Goal: Task Accomplishment & Management: Use online tool/utility

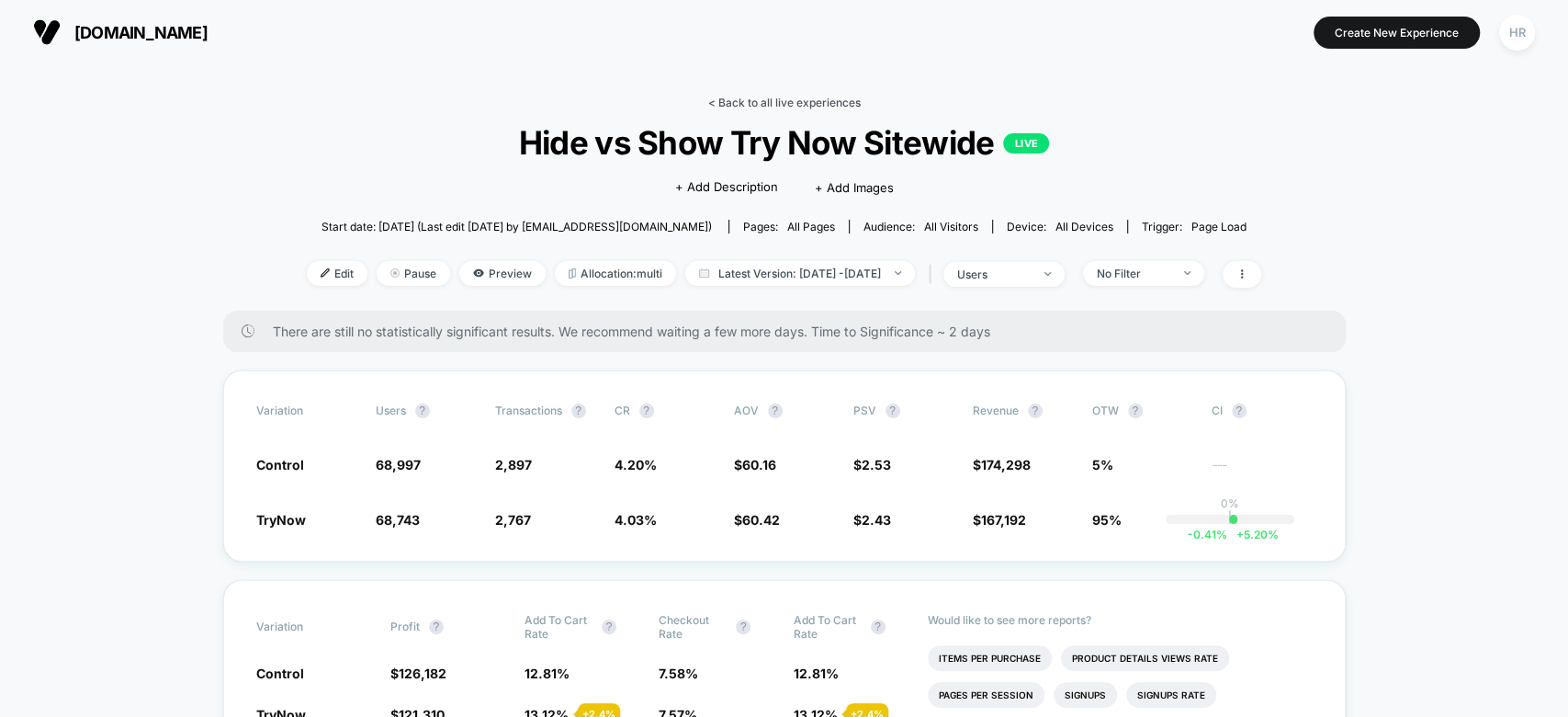
click at [762, 104] on link "< Back to all live experiences" at bounding box center [784, 102] width 152 height 14
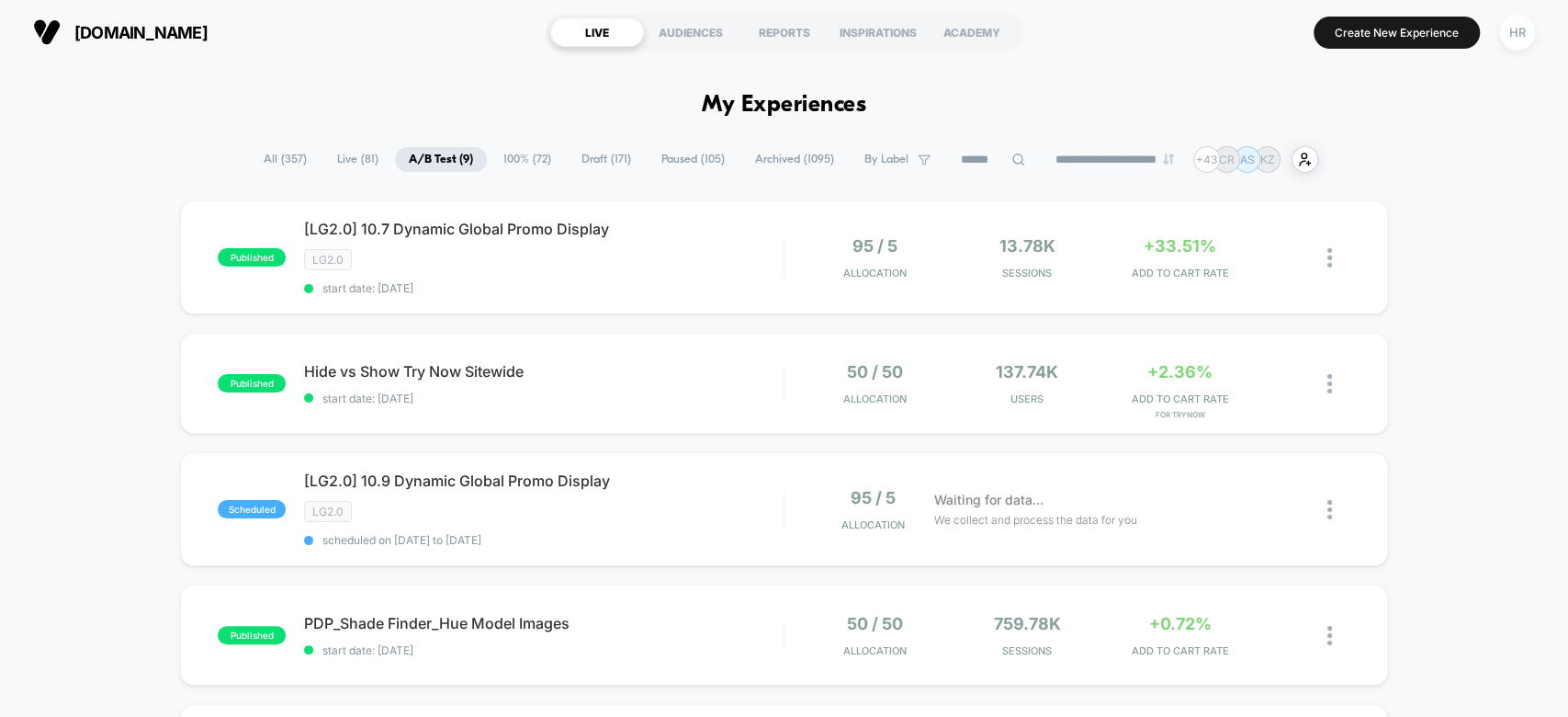
click at [286, 160] on span "All ( 357 )" at bounding box center [285, 159] width 71 height 25
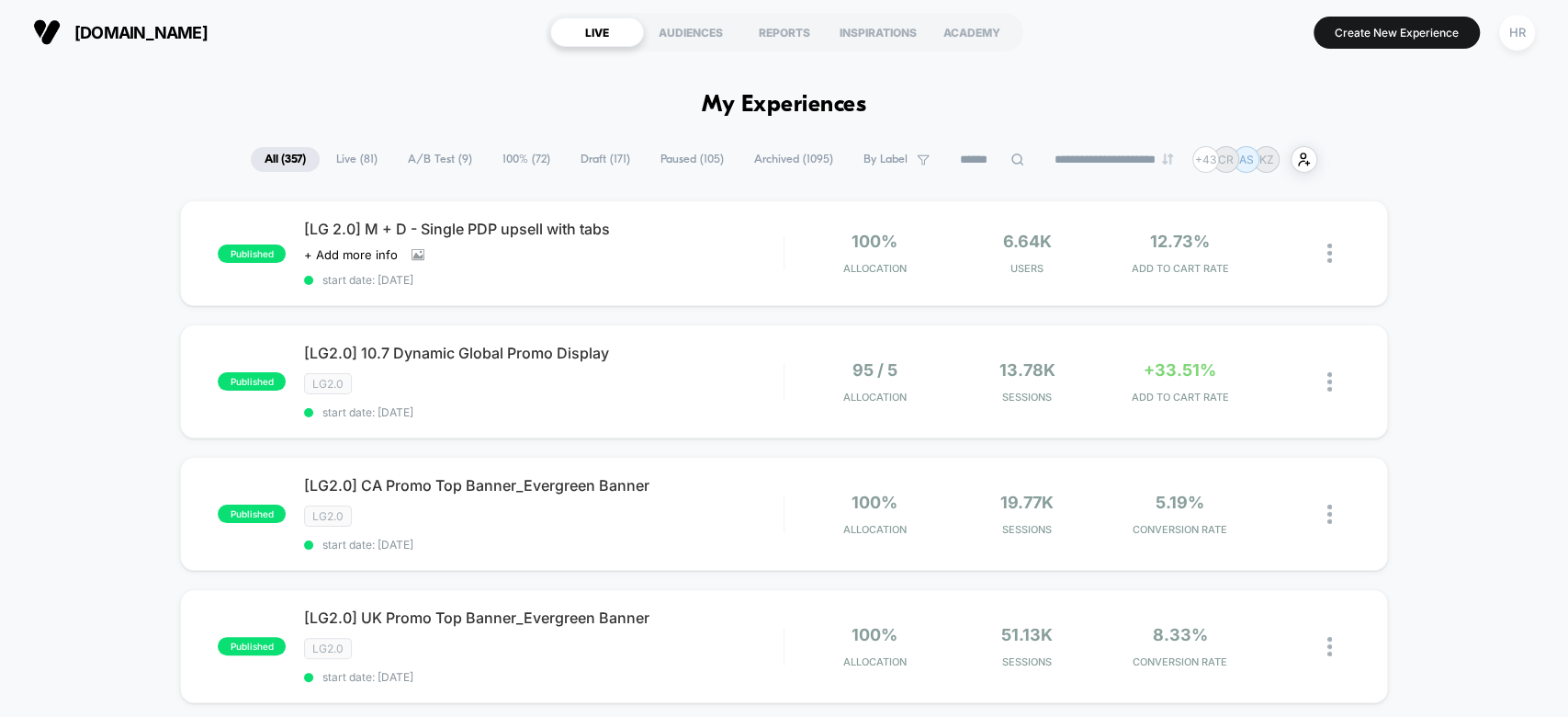
click at [948, 155] on input at bounding box center [992, 160] width 92 height 22
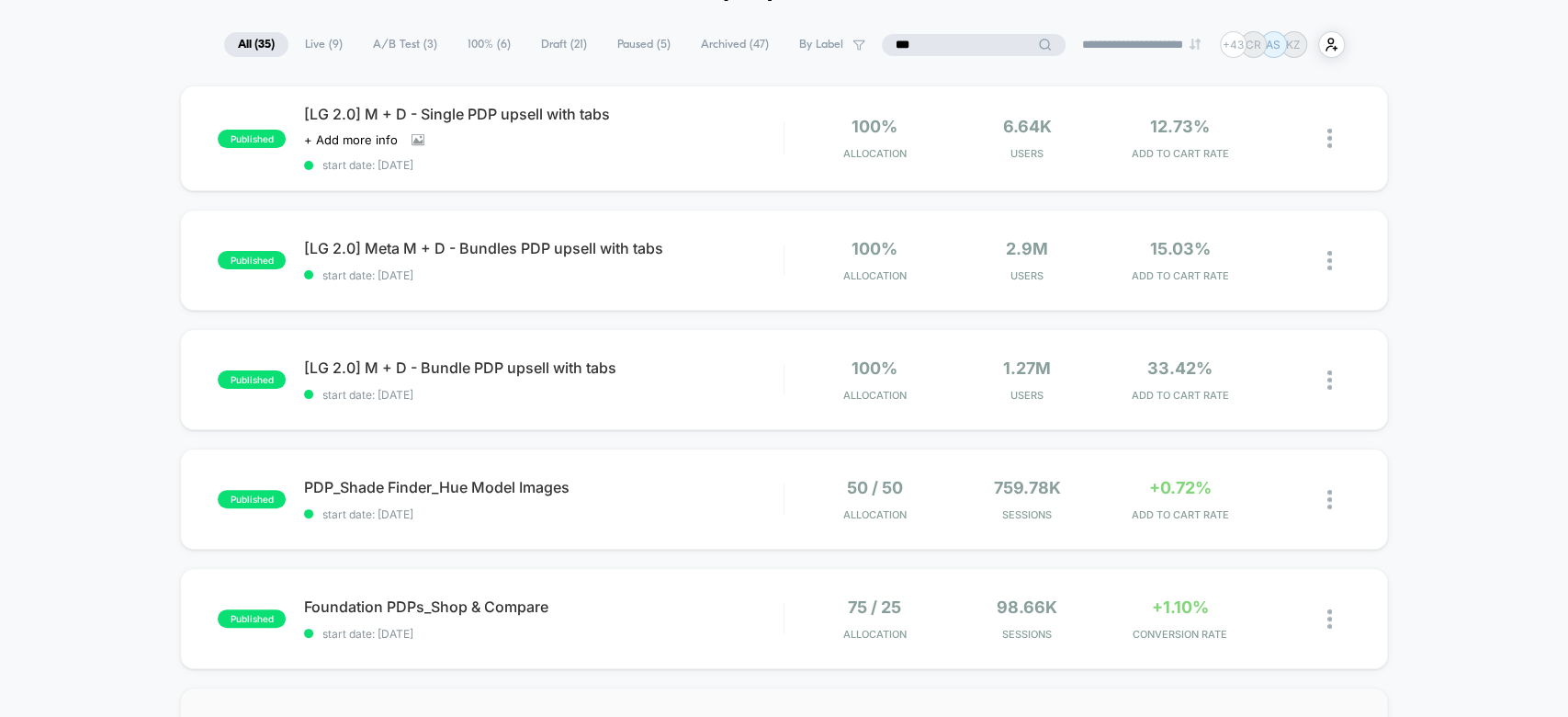
scroll to position [114, 0]
type input "***"
click at [1283, 134] on icon at bounding box center [1289, 139] width 14 height 14
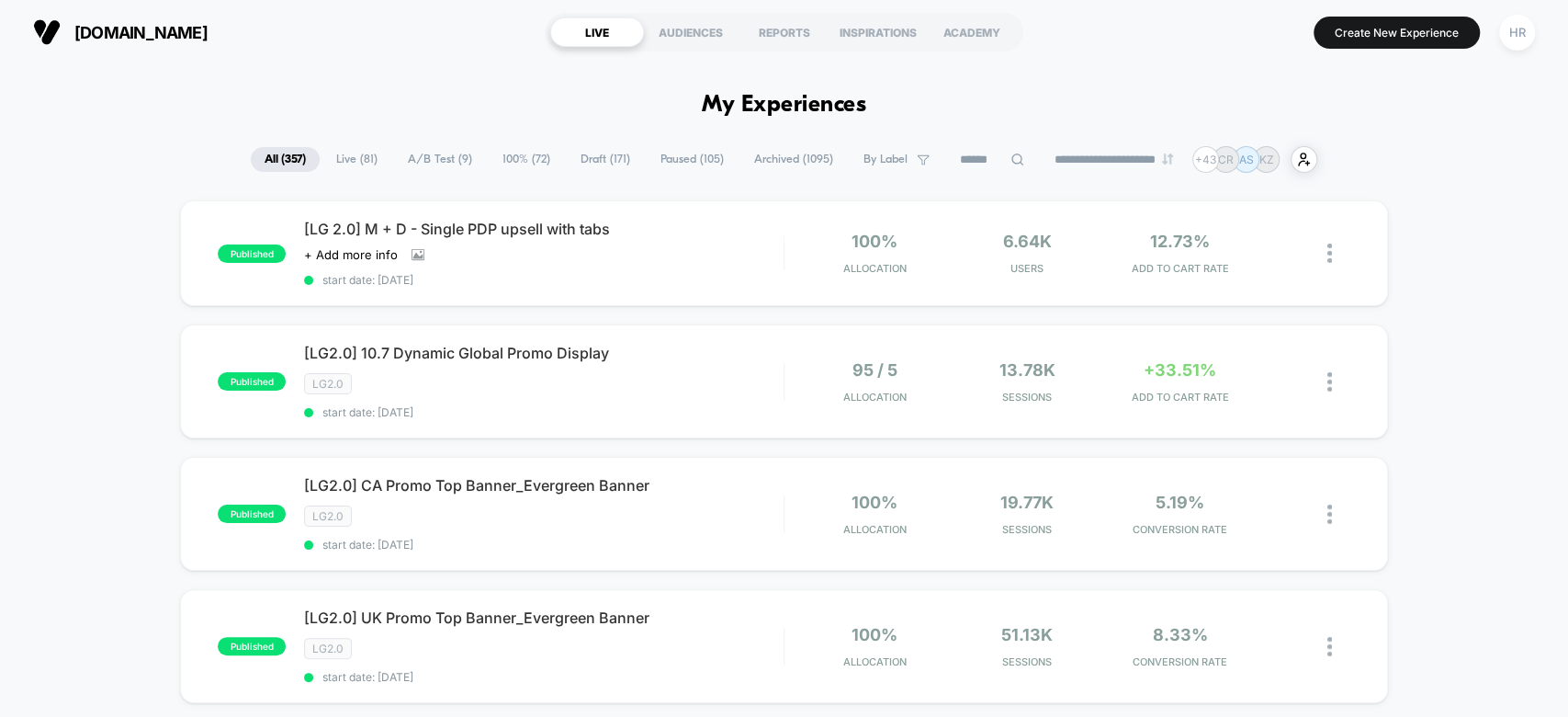
click at [443, 159] on span "A/B Test ( 9 )" at bounding box center [440, 159] width 92 height 25
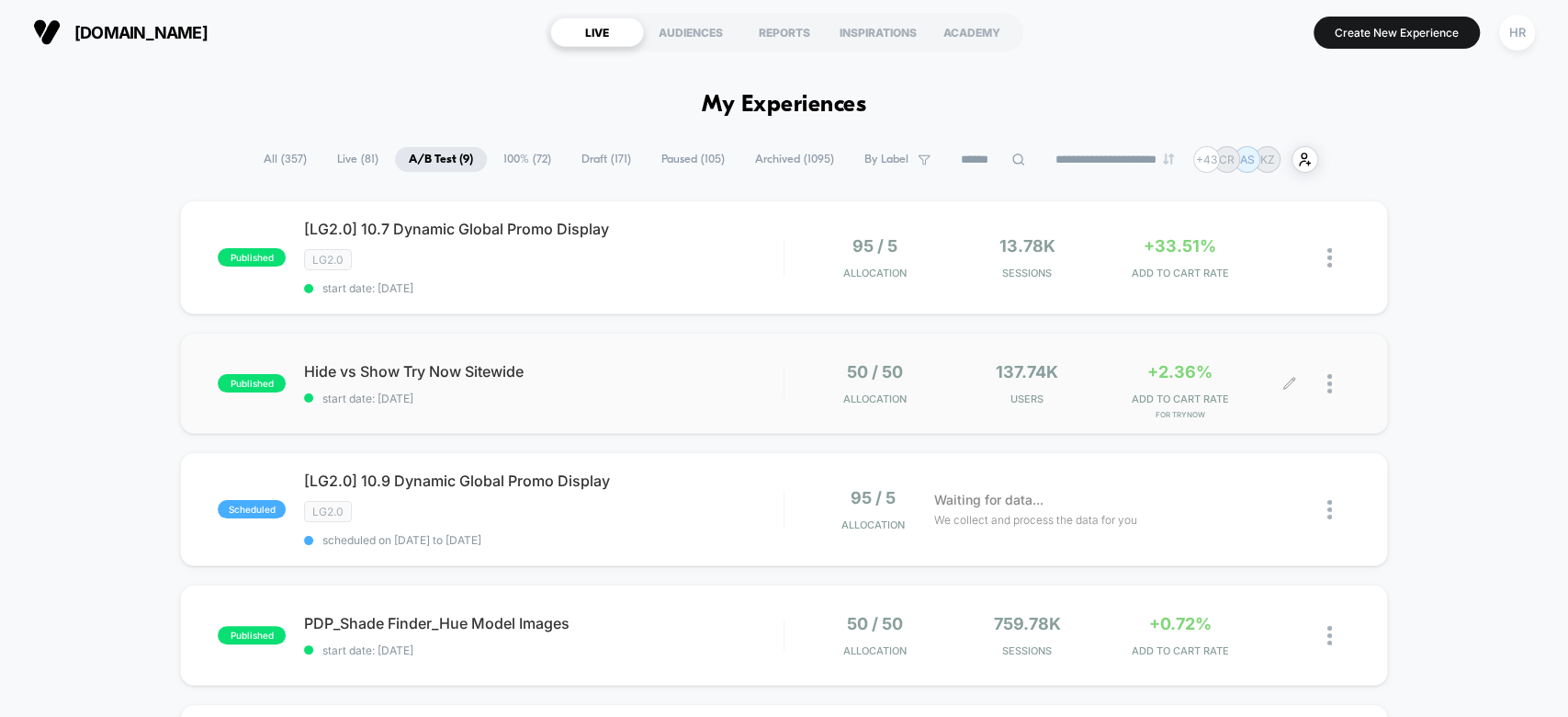
click at [1293, 381] on icon at bounding box center [1289, 383] width 14 height 14
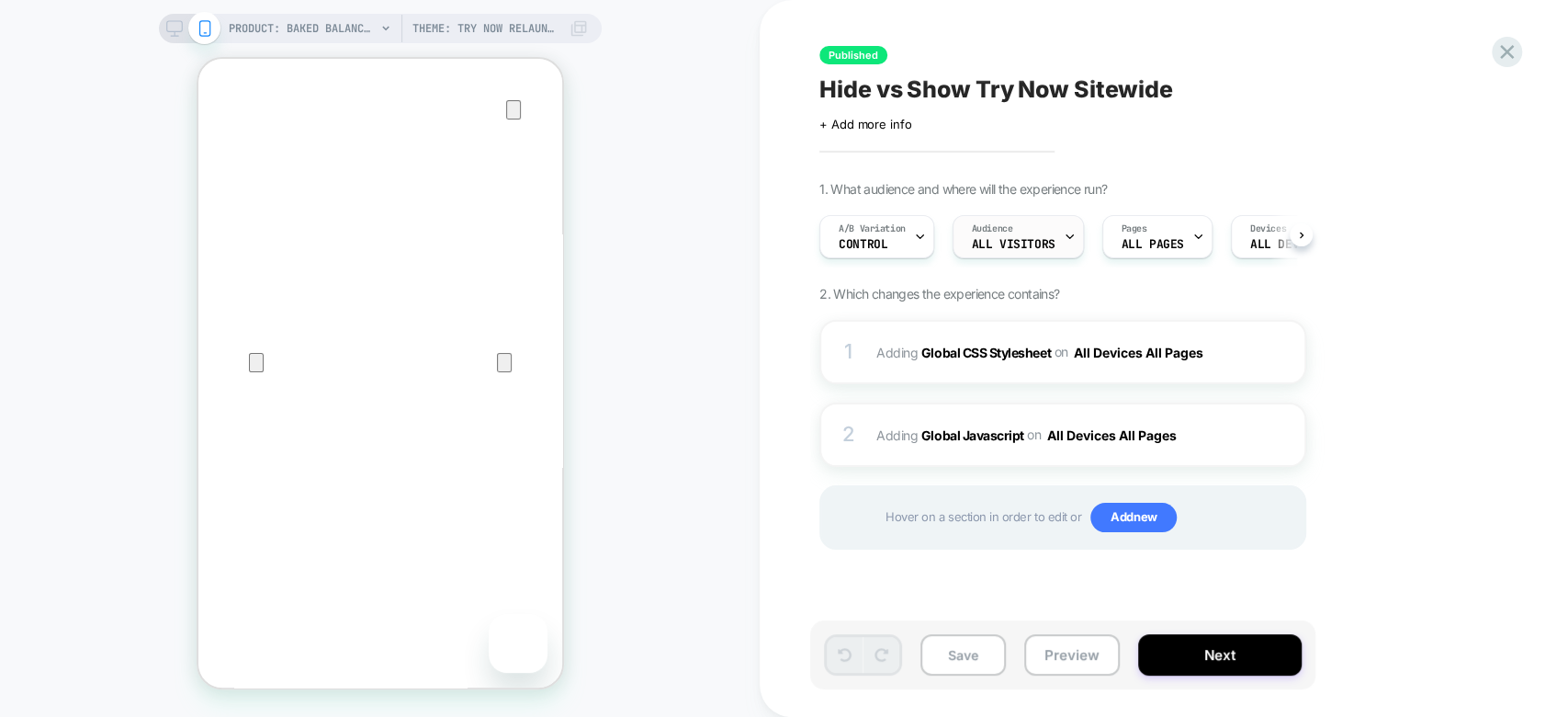
click at [978, 243] on span "All Visitors" at bounding box center [1013, 244] width 84 height 13
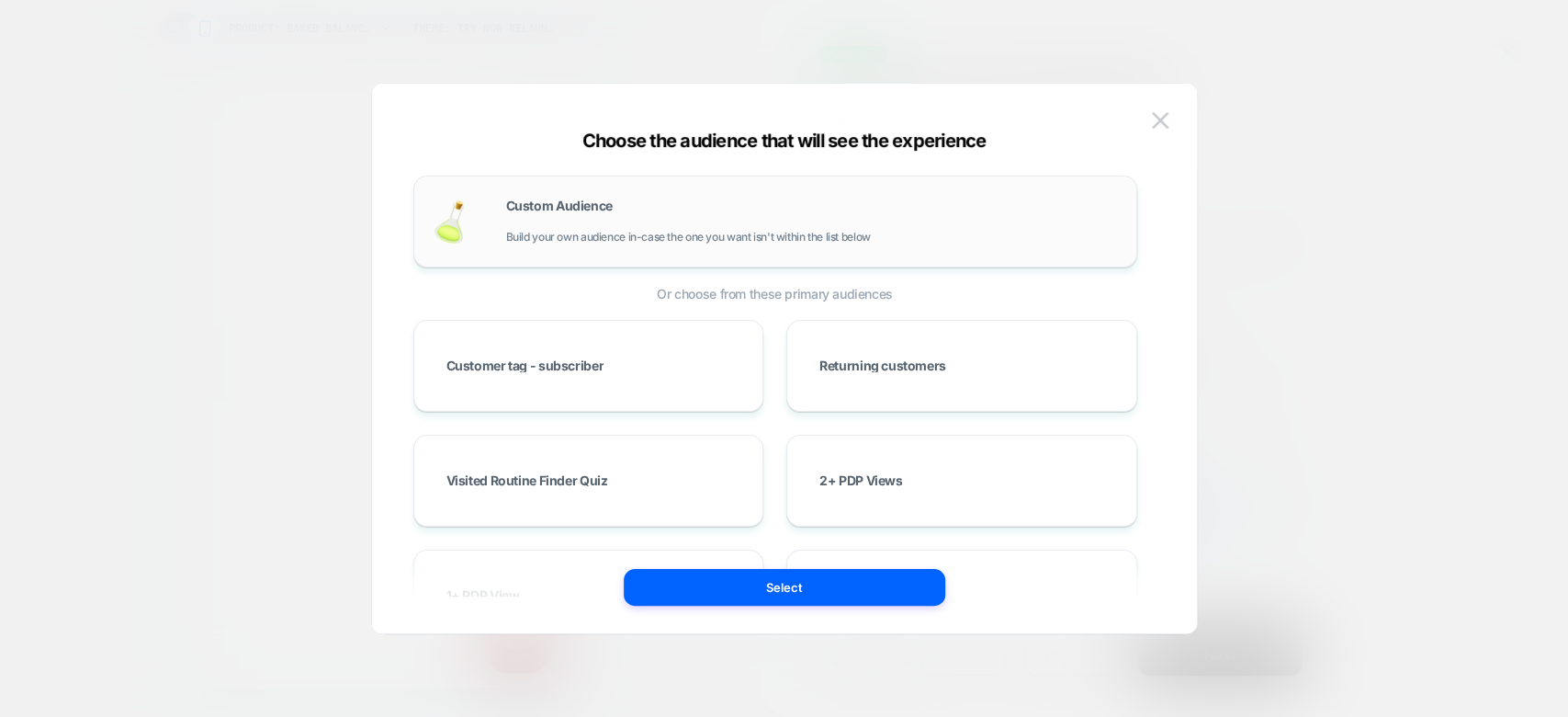
click at [806, 217] on div "Custom Audience Build your own audience in-case the one you want isn't within t…" at bounding box center [812, 221] width 612 height 44
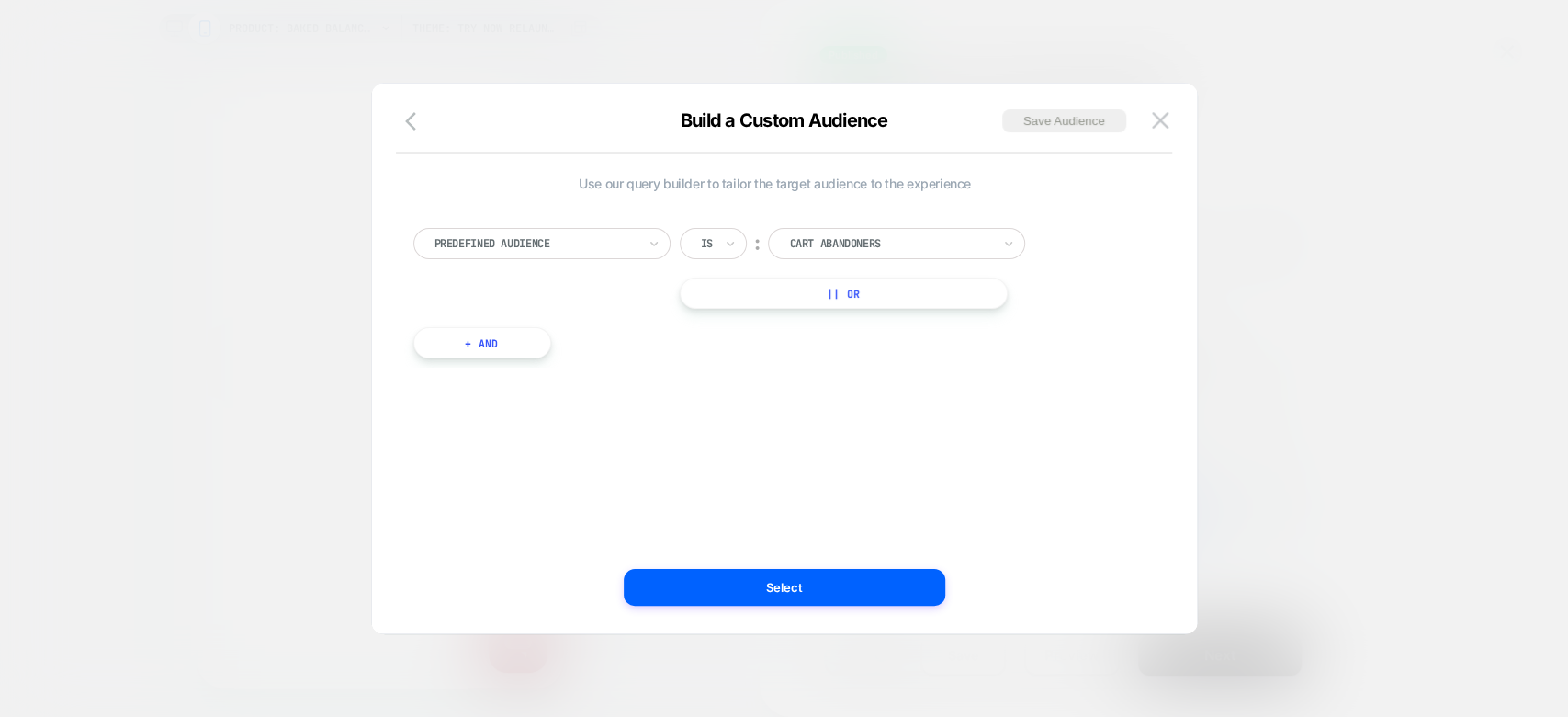
click at [605, 241] on div at bounding box center [535, 243] width 202 height 17
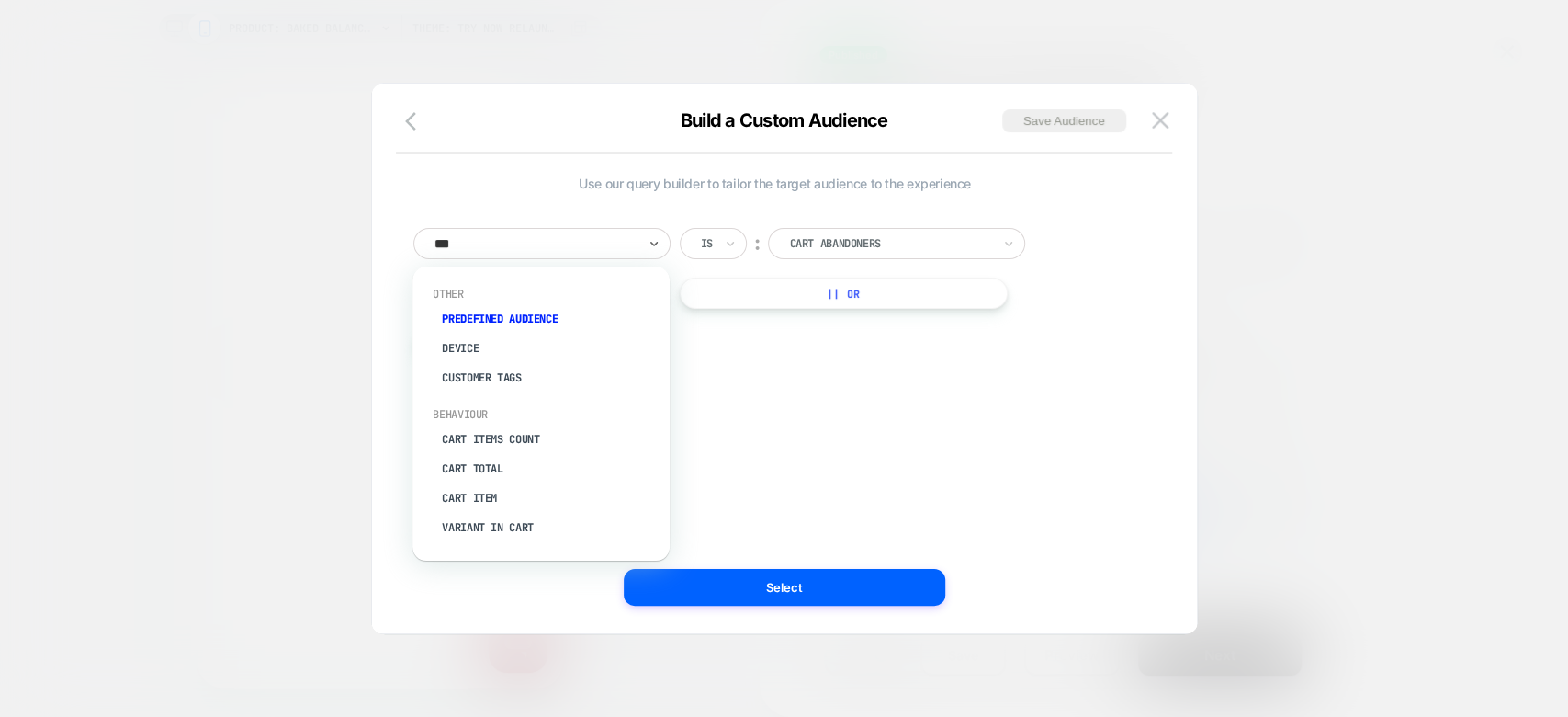
type input "****"
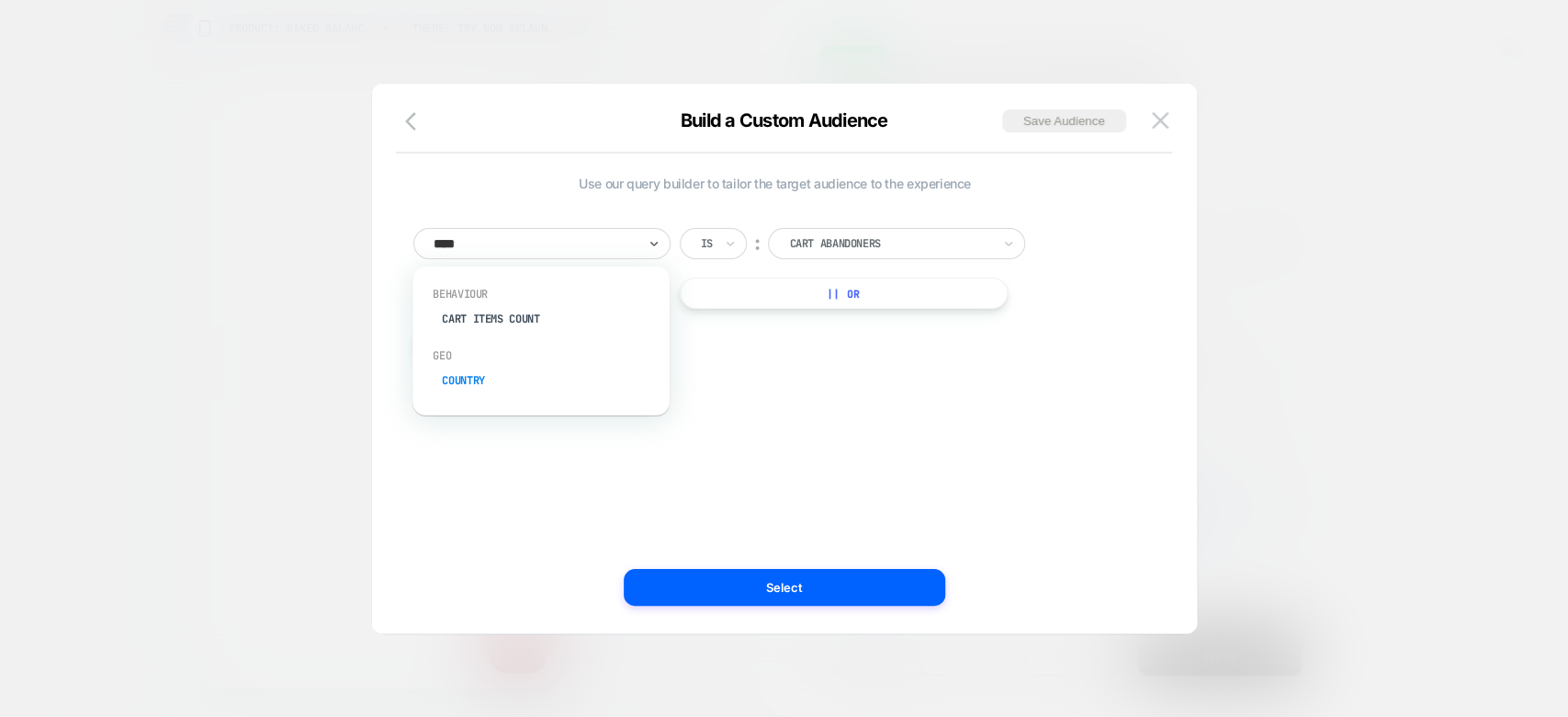
click at [468, 390] on div "Country" at bounding box center [550, 381] width 239 height 29
click at [941, 229] on div "[GEOGRAPHIC_DATA]" at bounding box center [895, 243] width 257 height 31
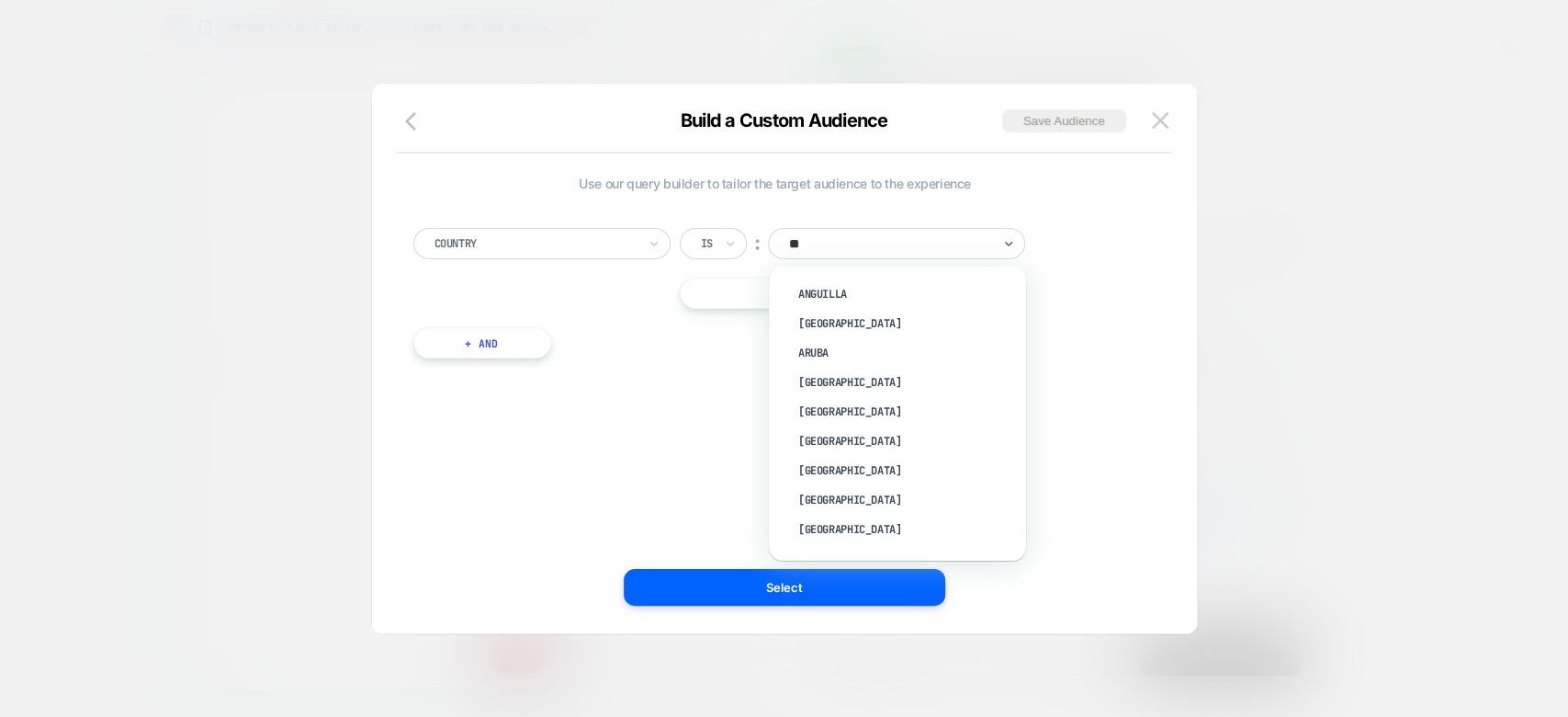
type input "***"
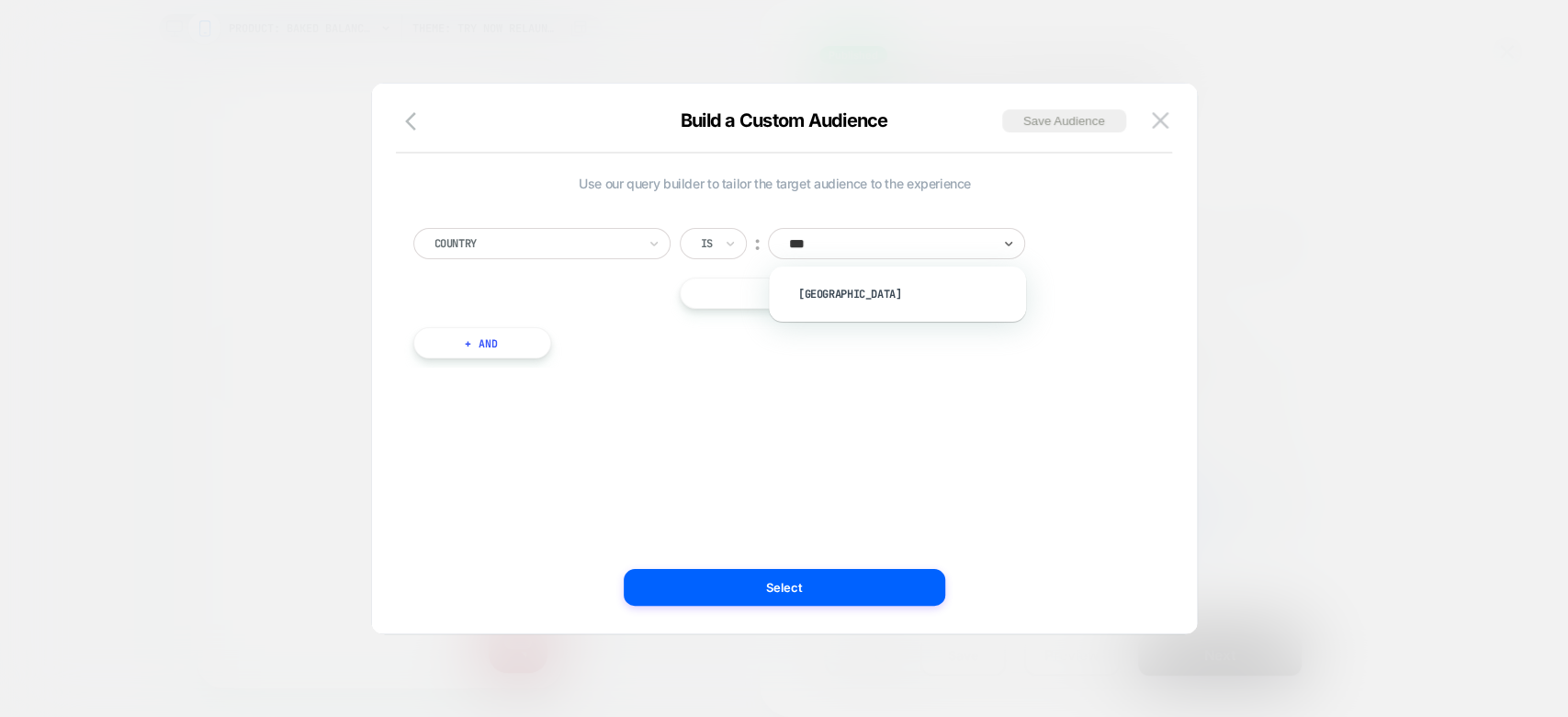
click at [805, 300] on div "[GEOGRAPHIC_DATA]" at bounding box center [906, 294] width 239 height 29
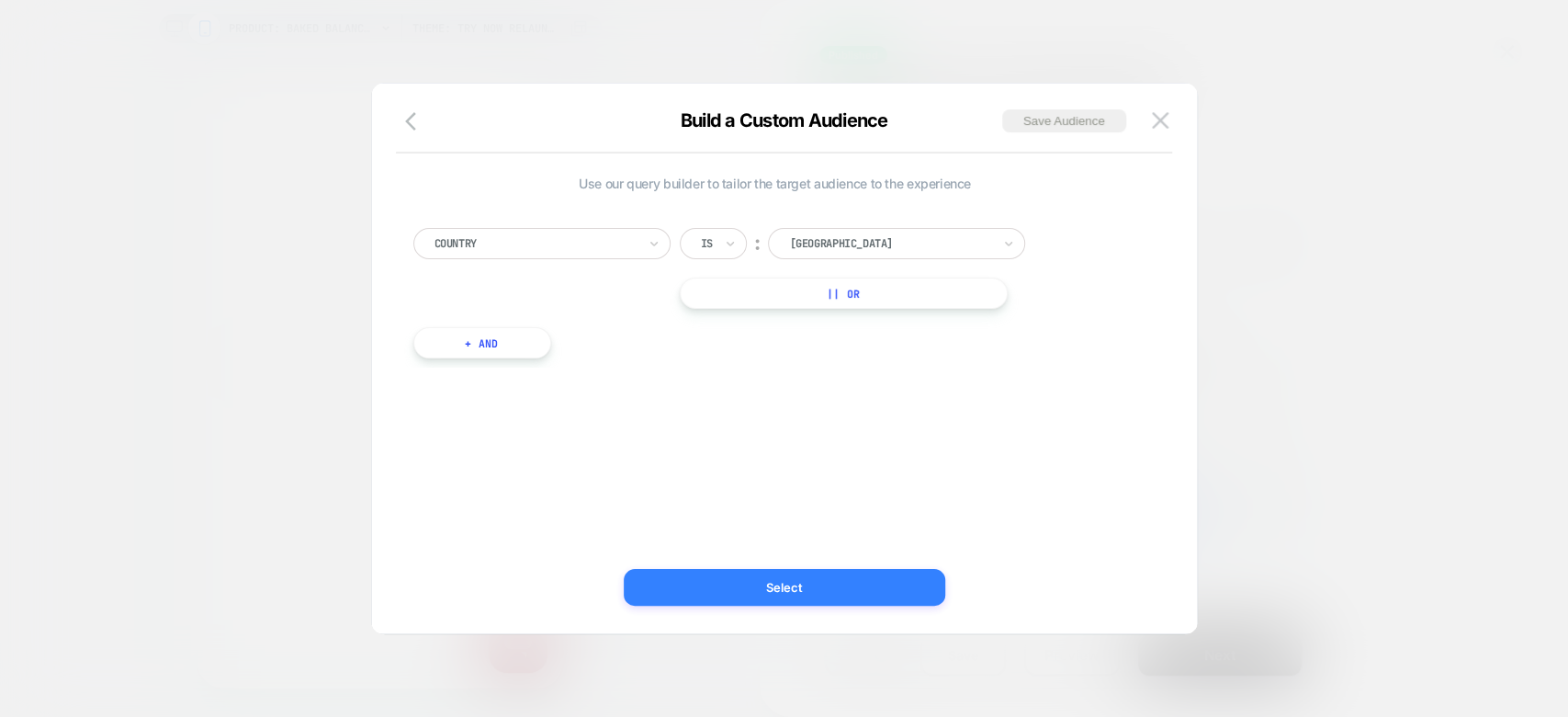
click at [745, 573] on button "Select" at bounding box center [784, 587] width 322 height 37
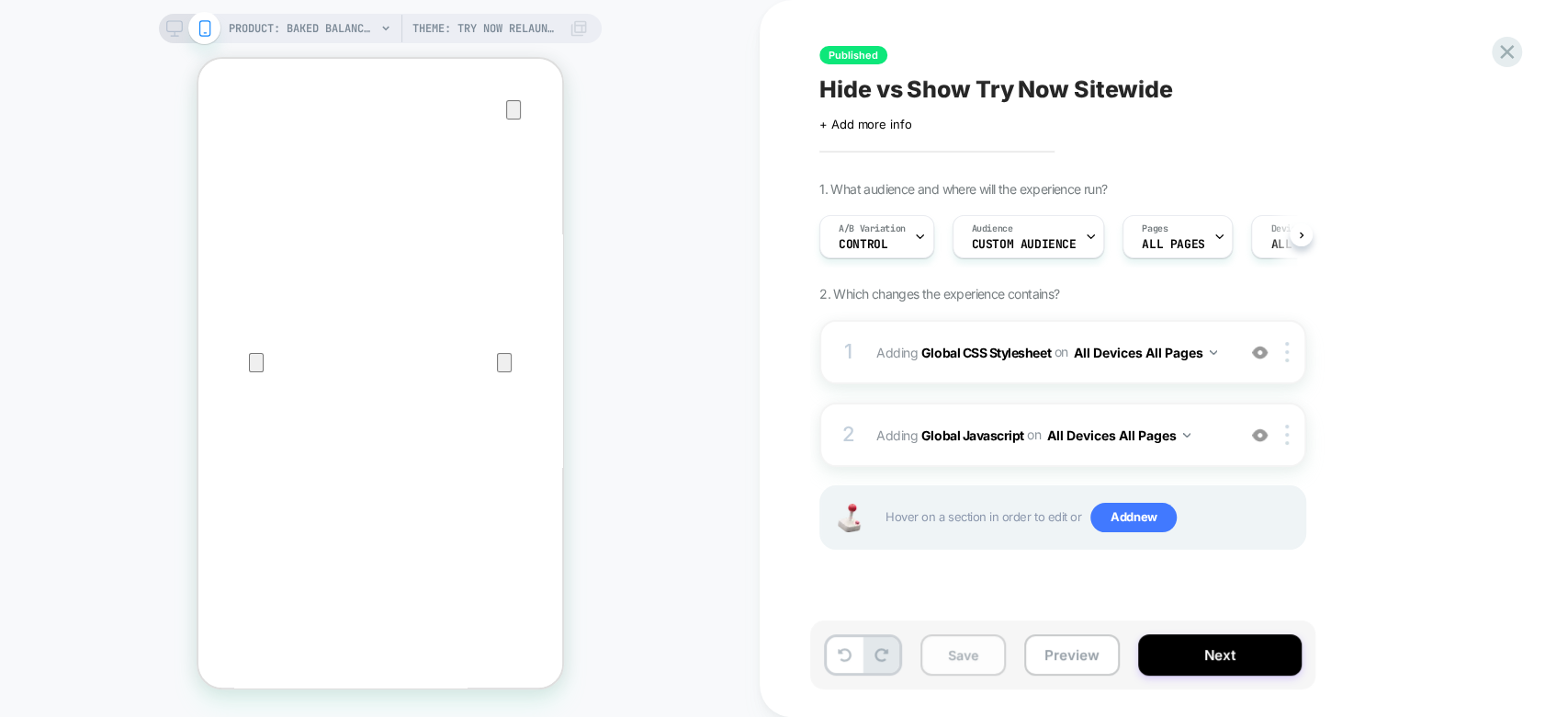
click at [950, 654] on button "Save" at bounding box center [963, 654] width 86 height 41
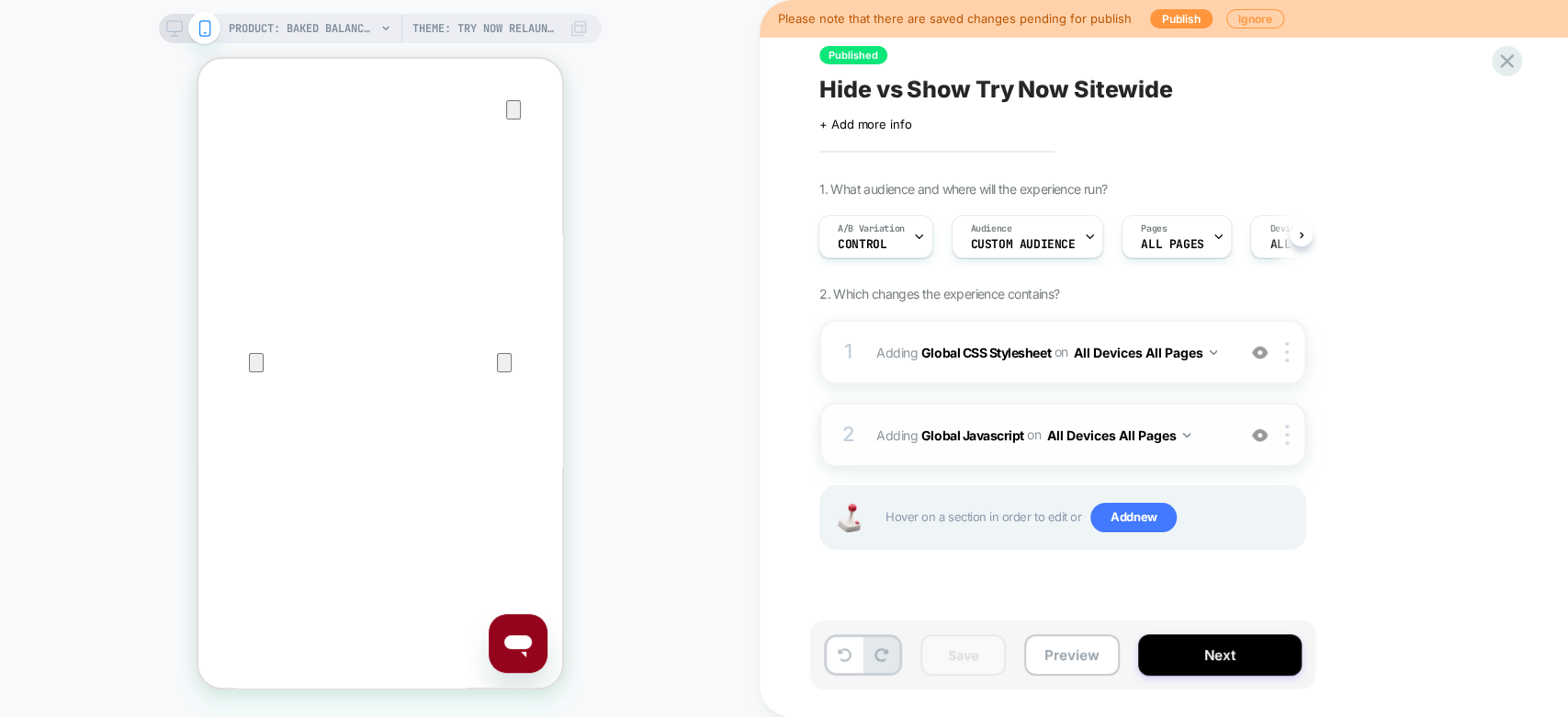
scroll to position [0, 0]
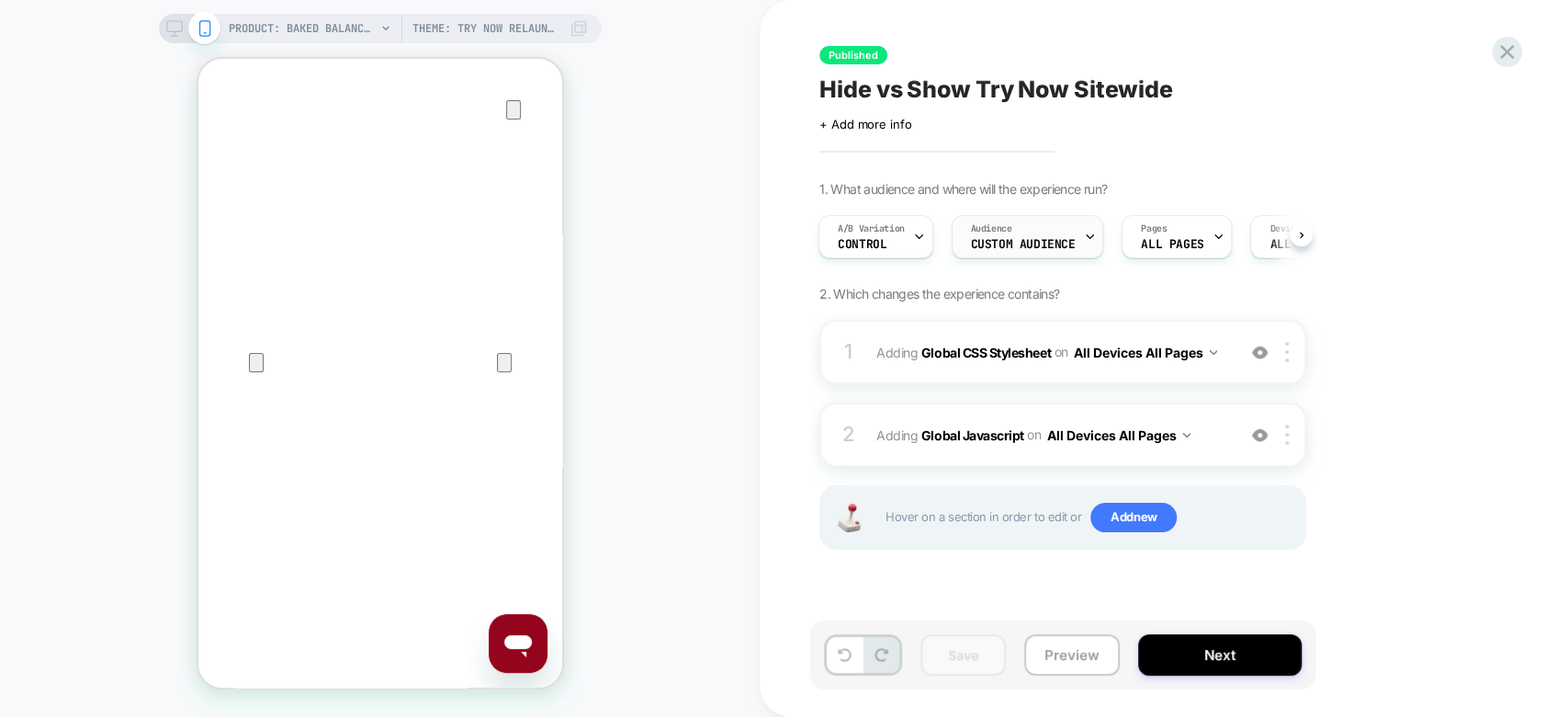
click at [1036, 235] on div "Audience Custom Audience" at bounding box center [1024, 236] width 142 height 41
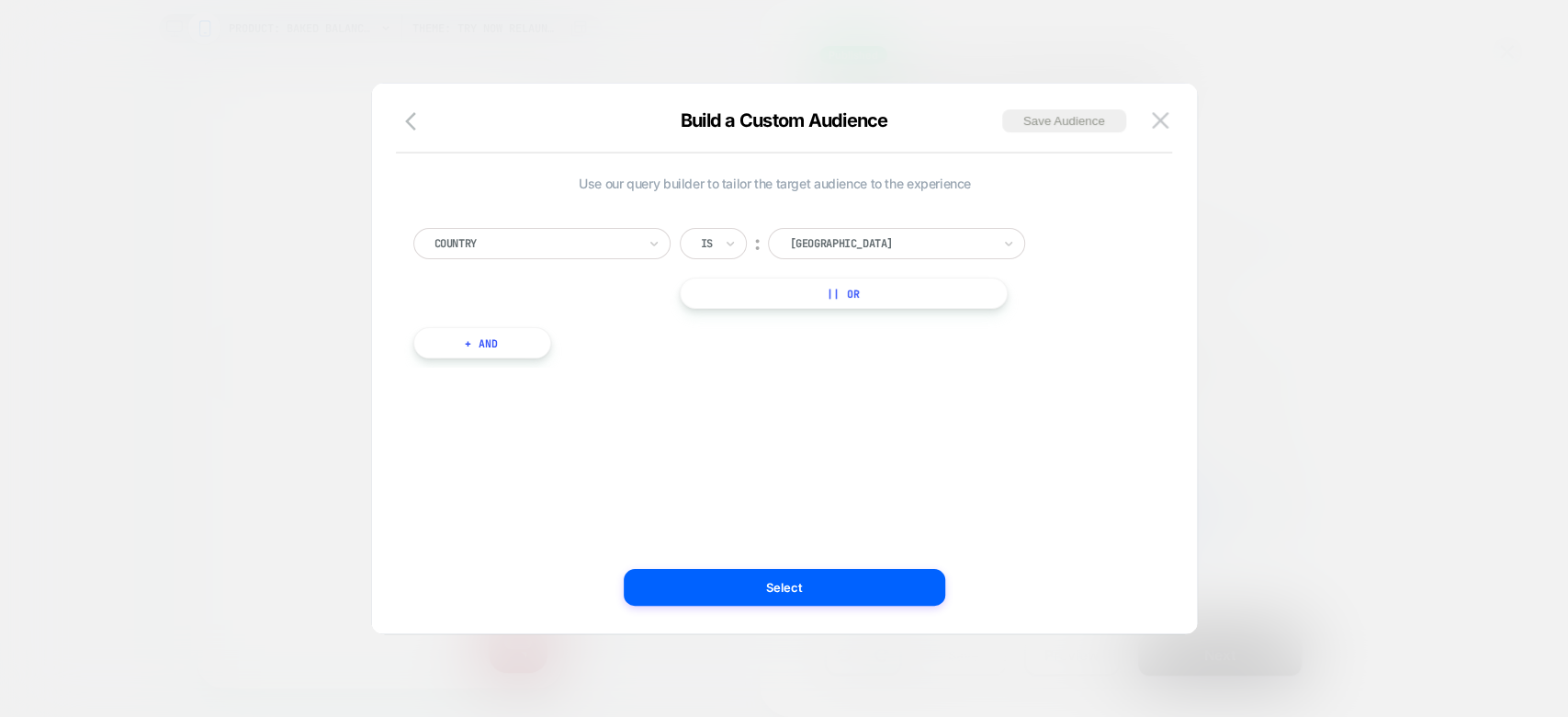
click at [1415, 311] on div at bounding box center [784, 358] width 1568 height 717
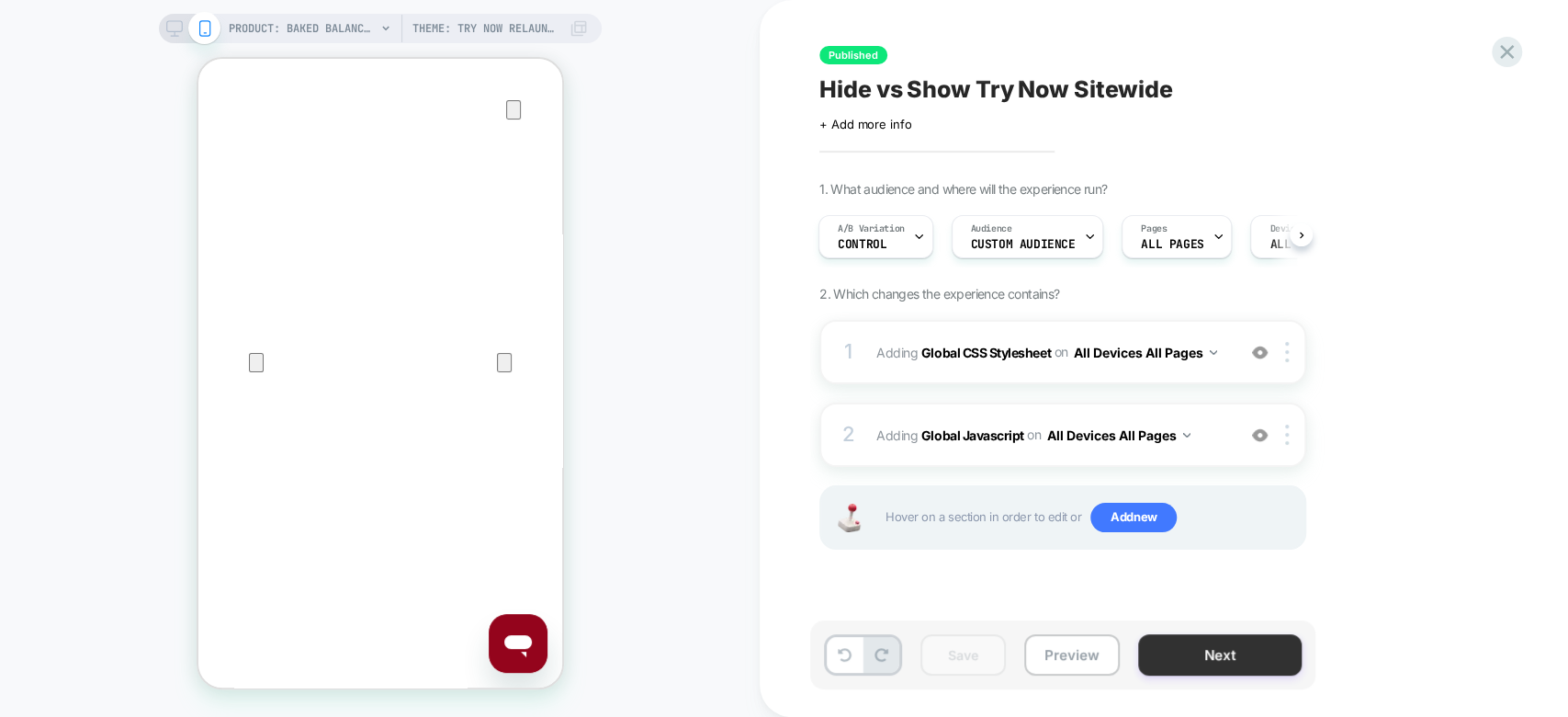
click at [1243, 650] on button "Next" at bounding box center [1219, 654] width 163 height 41
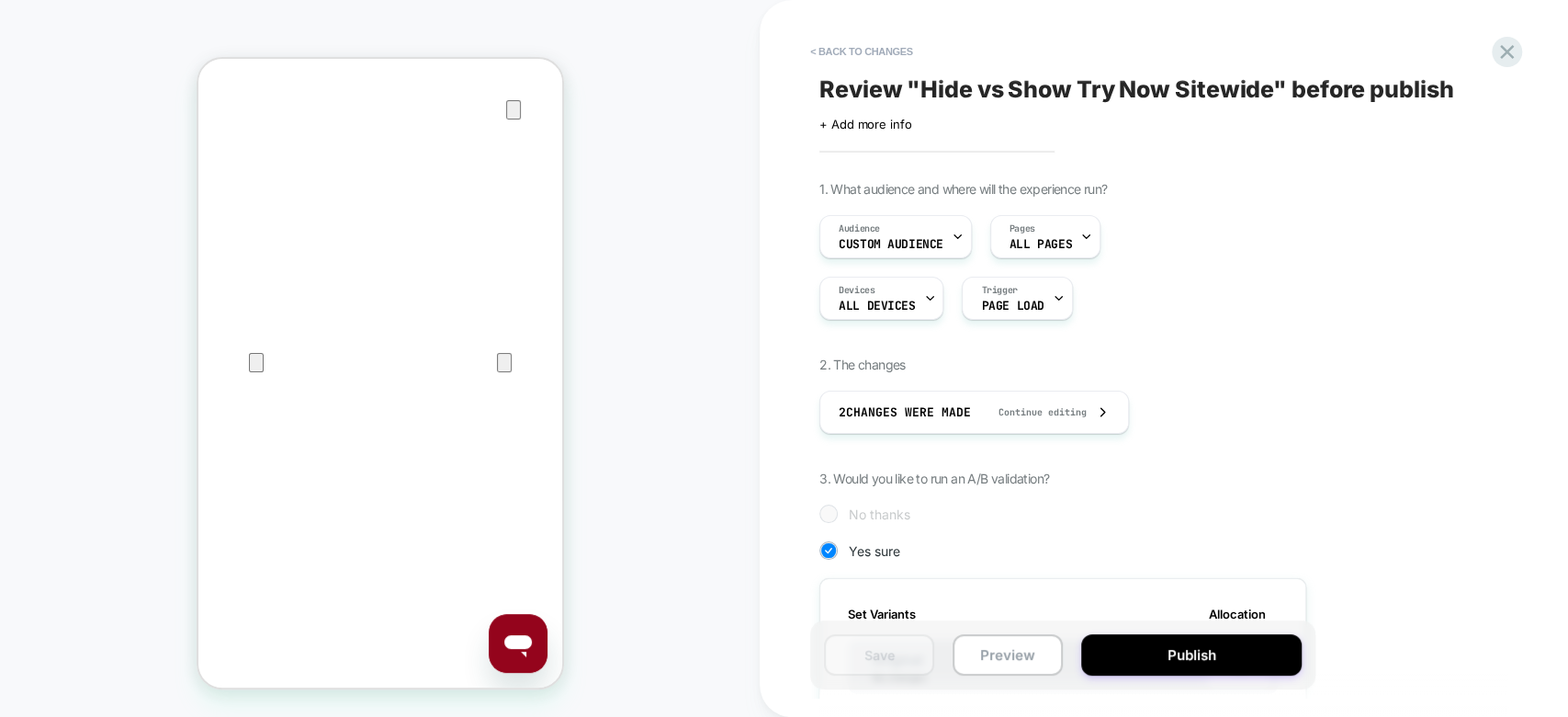
scroll to position [0, 1]
click at [1243, 650] on button "Publish" at bounding box center [1190, 654] width 220 height 41
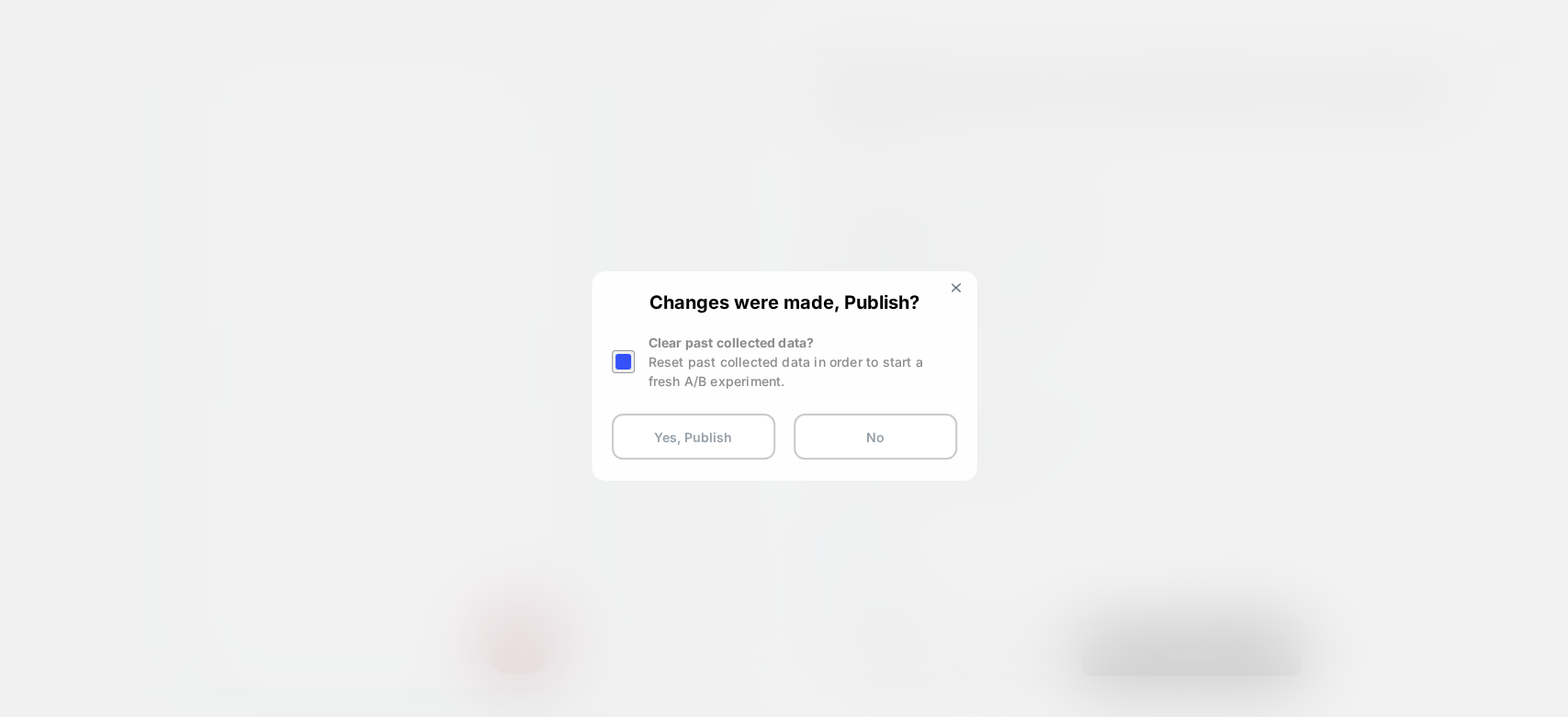
click at [1207, 246] on div at bounding box center [784, 358] width 1568 height 717
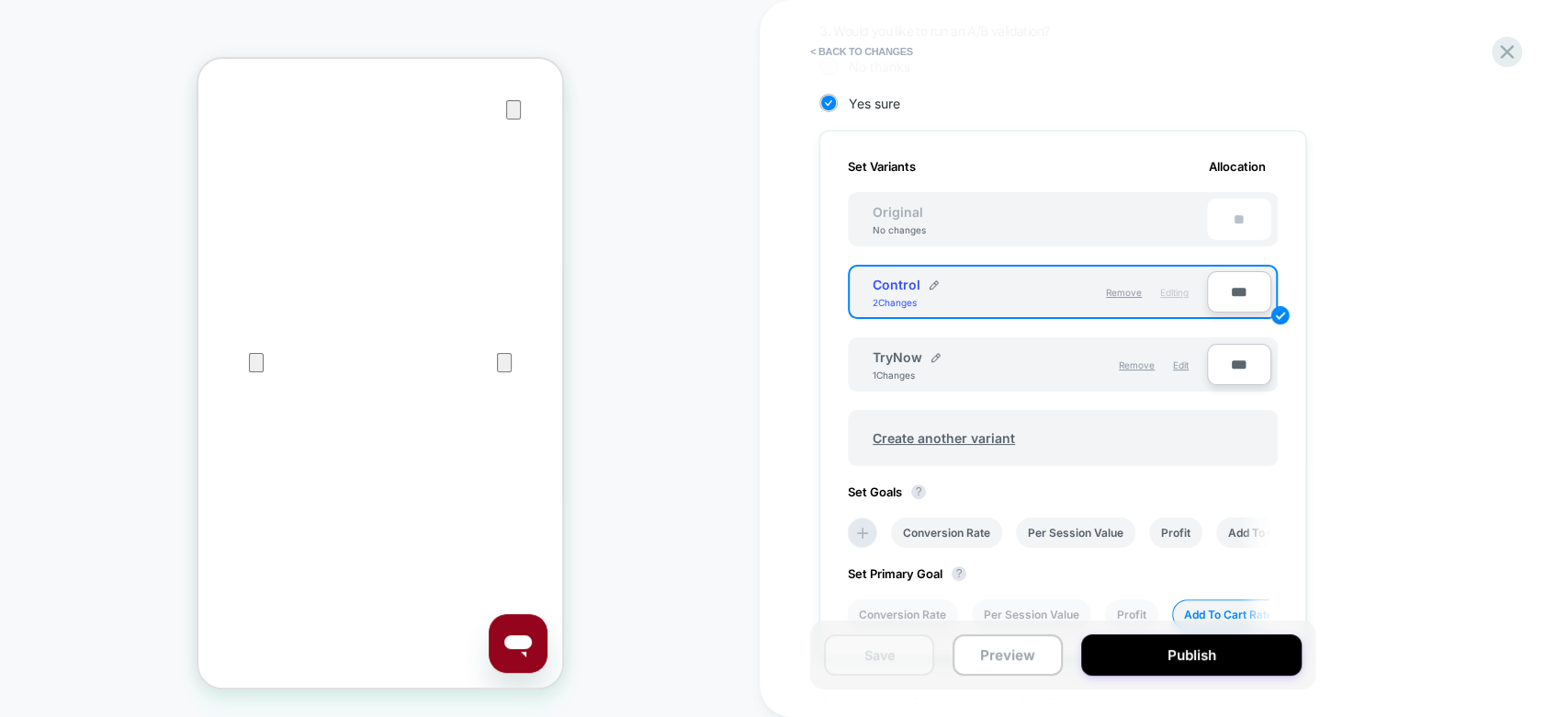
scroll to position [487, 0]
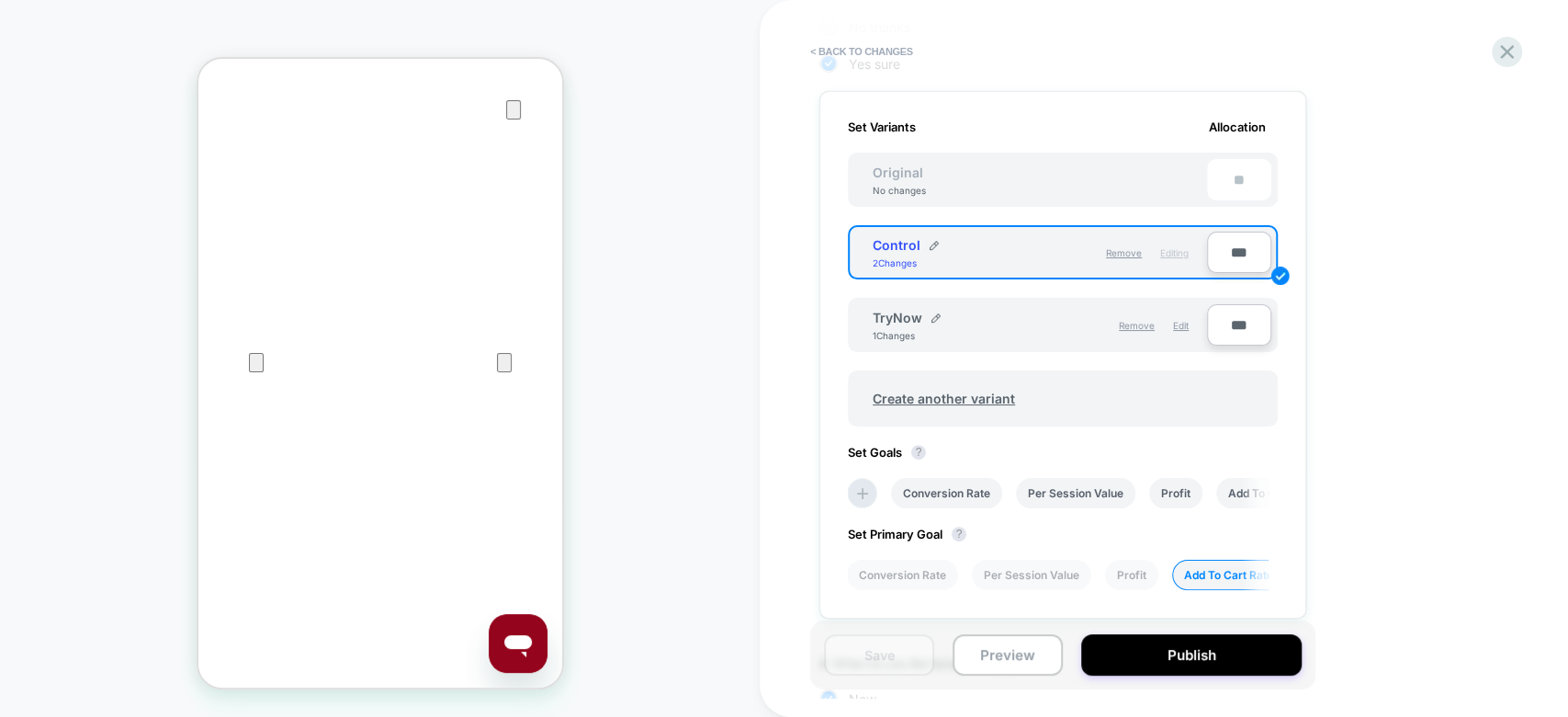
click at [1119, 635] on div "Save Preview Publish" at bounding box center [1062, 654] width 505 height 69
click at [1118, 658] on button "Publish" at bounding box center [1190, 654] width 220 height 41
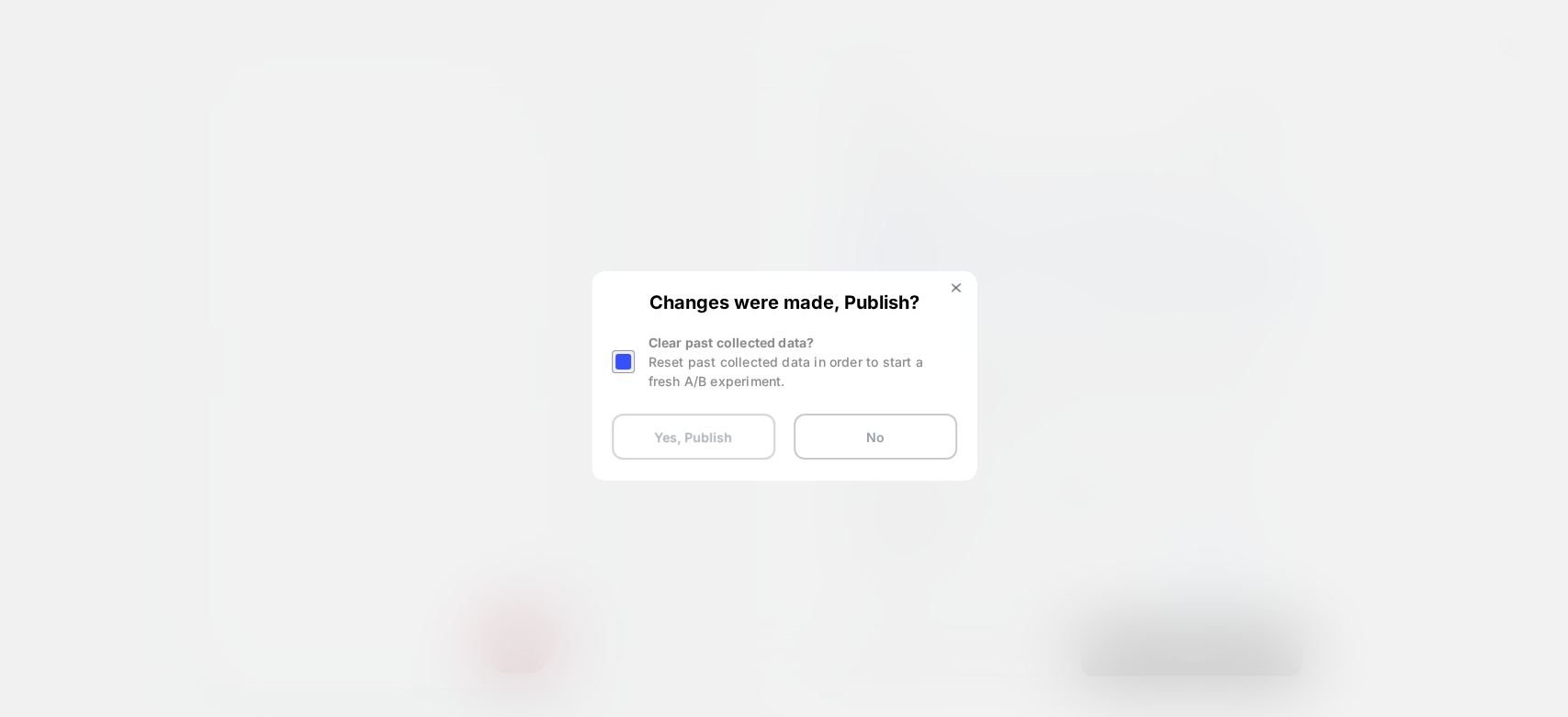
click at [706, 431] on button "Yes, Publish" at bounding box center [693, 437] width 163 height 46
